Goal: Obtain resource: Download file/media

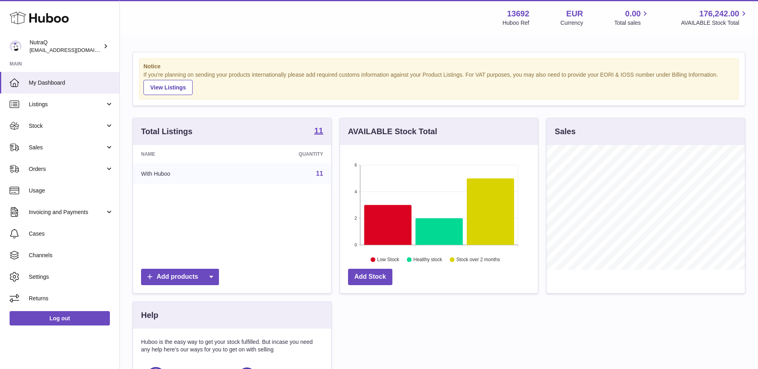
scroll to position [125, 198]
click at [86, 126] on span "Stock" at bounding box center [67, 126] width 76 height 8
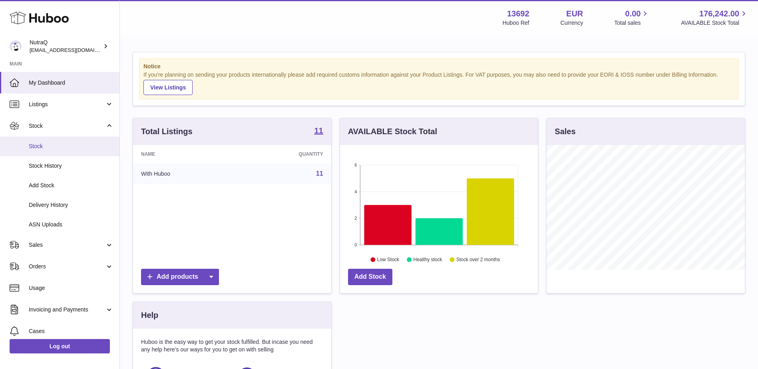
click at [69, 146] on span "Stock" at bounding box center [71, 147] width 85 height 8
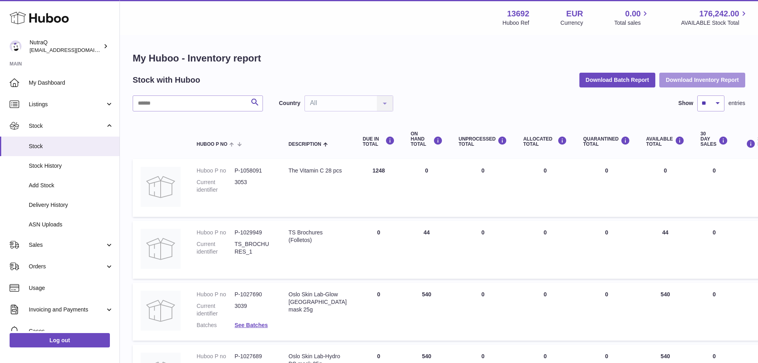
click at [692, 80] on button "Download Inventory Report" at bounding box center [702, 80] width 86 height 14
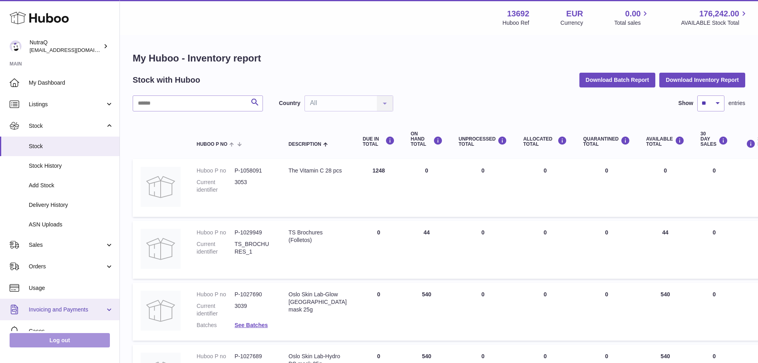
drag, startPoint x: 65, startPoint y: 343, endPoint x: 73, endPoint y: 315, distance: 29.3
click at [65, 343] on link "Log out" at bounding box center [60, 340] width 100 height 14
